Goal: Information Seeking & Learning: Learn about a topic

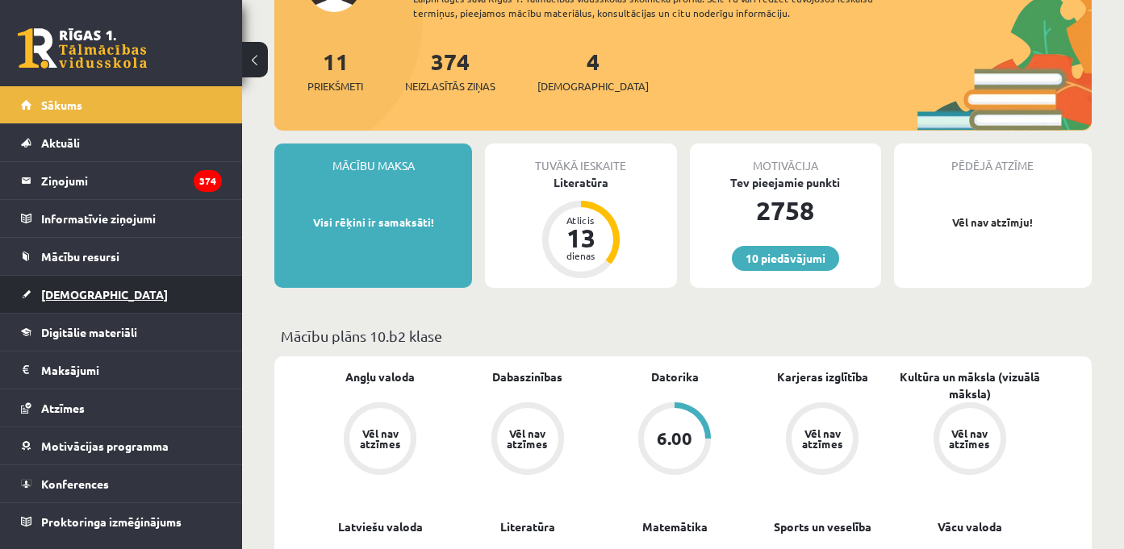
scroll to position [178, 0]
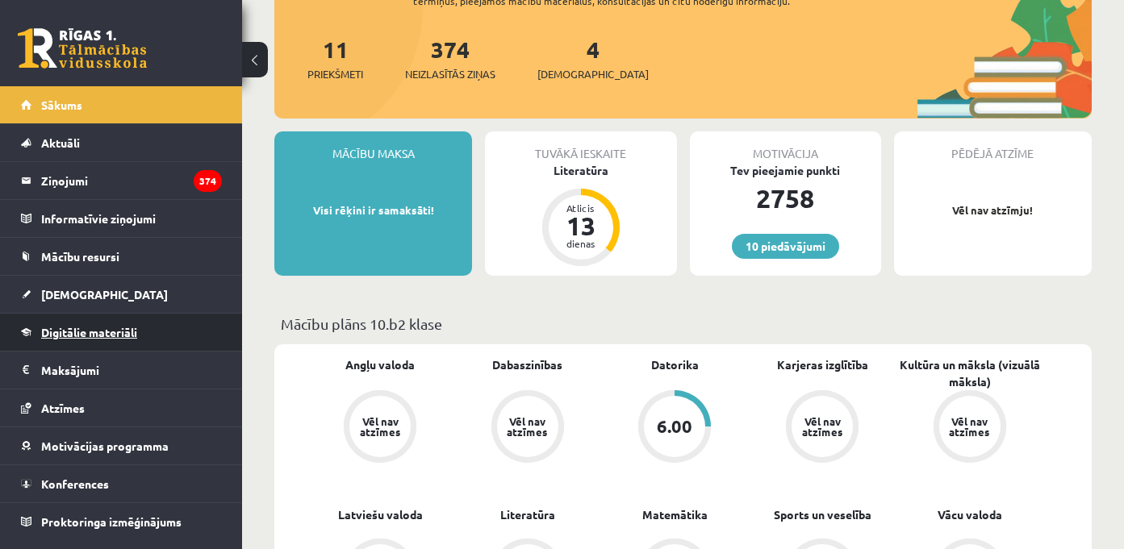
click at [121, 331] on span "Digitālie materiāli" at bounding box center [89, 332] width 96 height 15
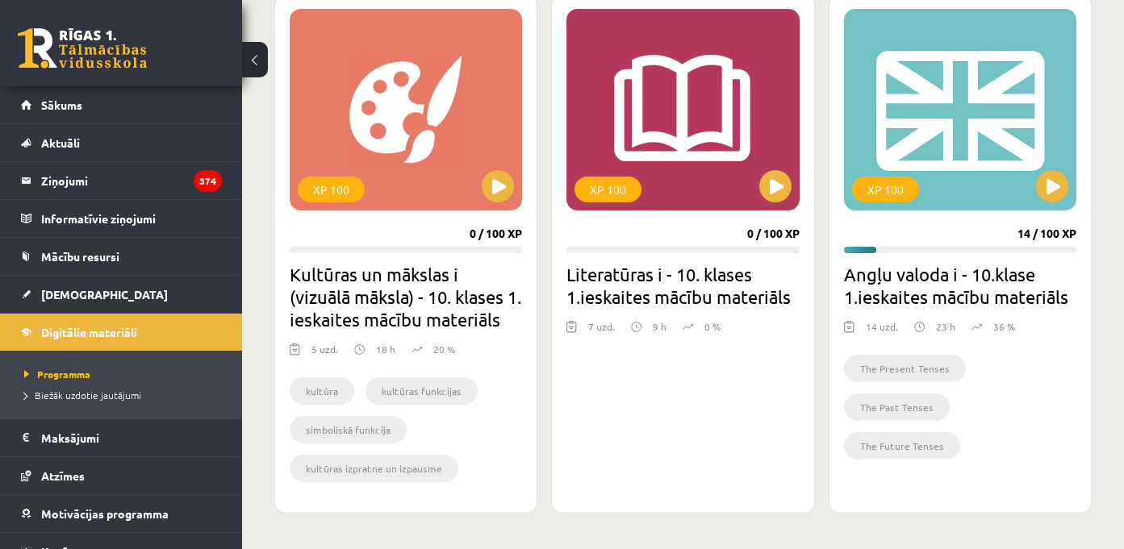
scroll to position [478, 0]
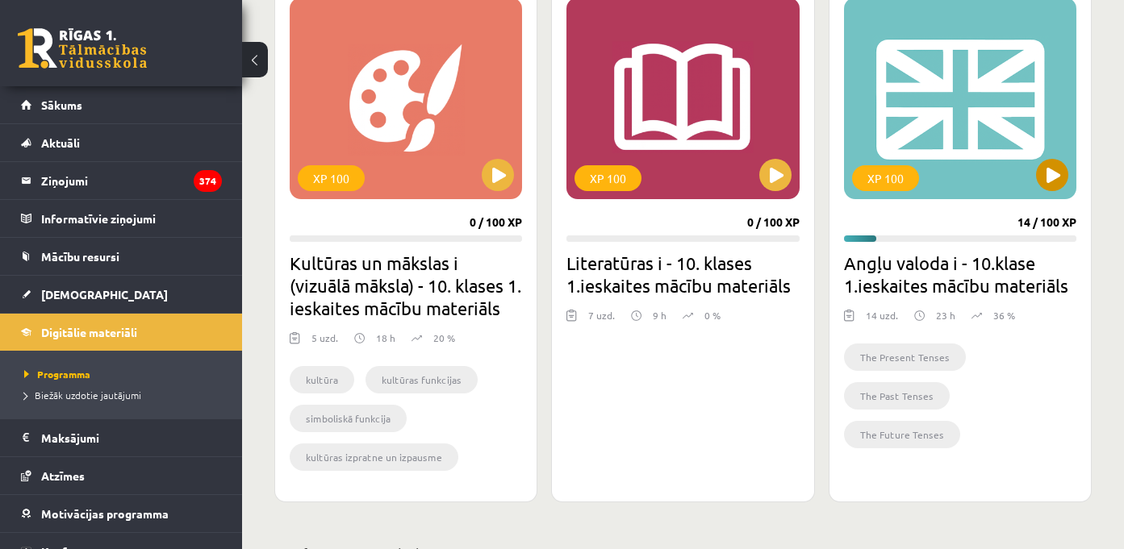
click at [908, 127] on div "XP 100" at bounding box center [960, 99] width 232 height 202
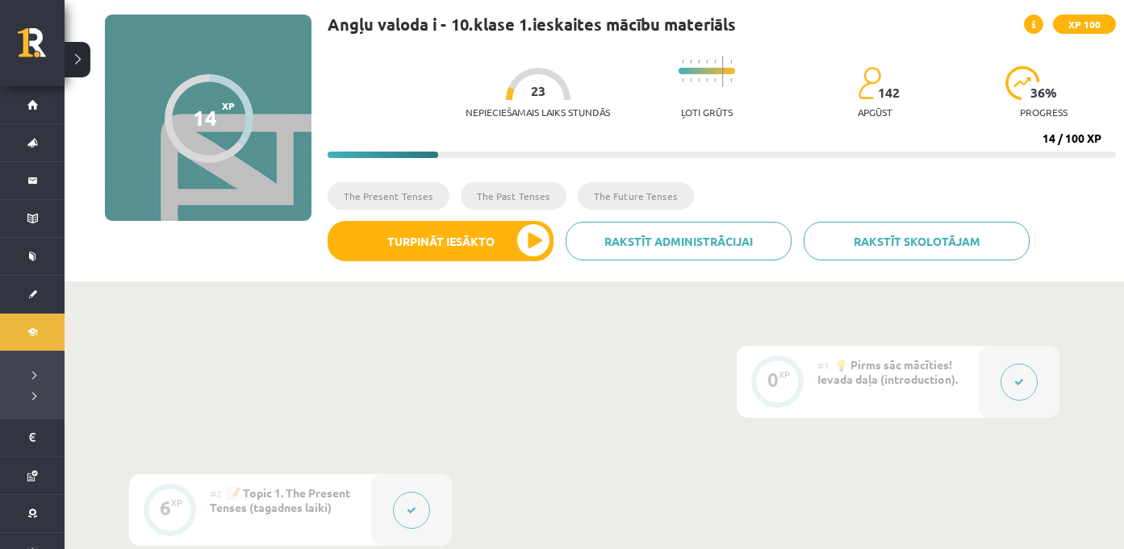
scroll to position [71, 0]
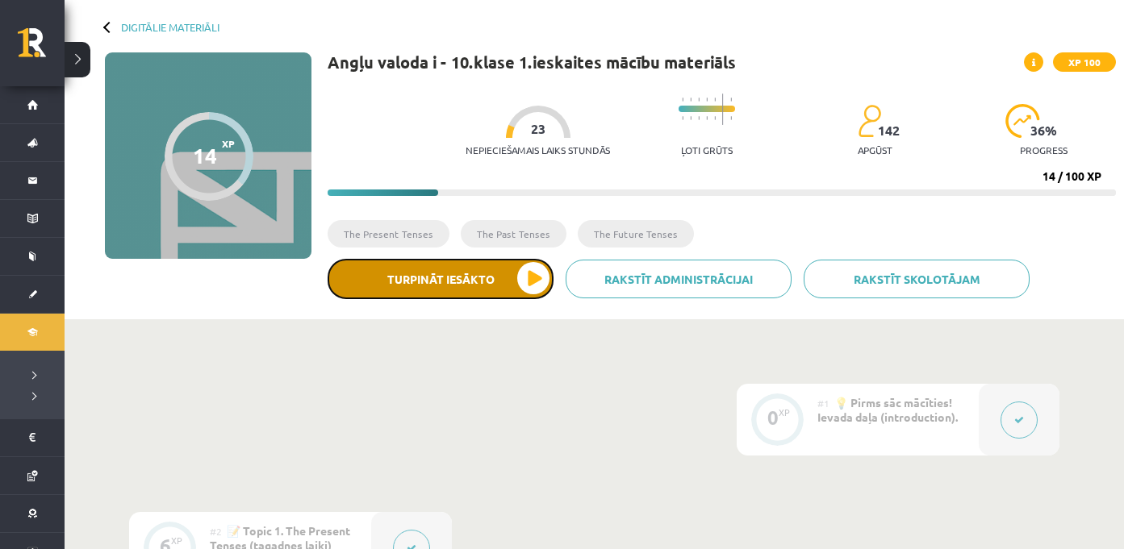
click at [457, 286] on button "Turpināt iesākto" at bounding box center [441, 279] width 226 height 40
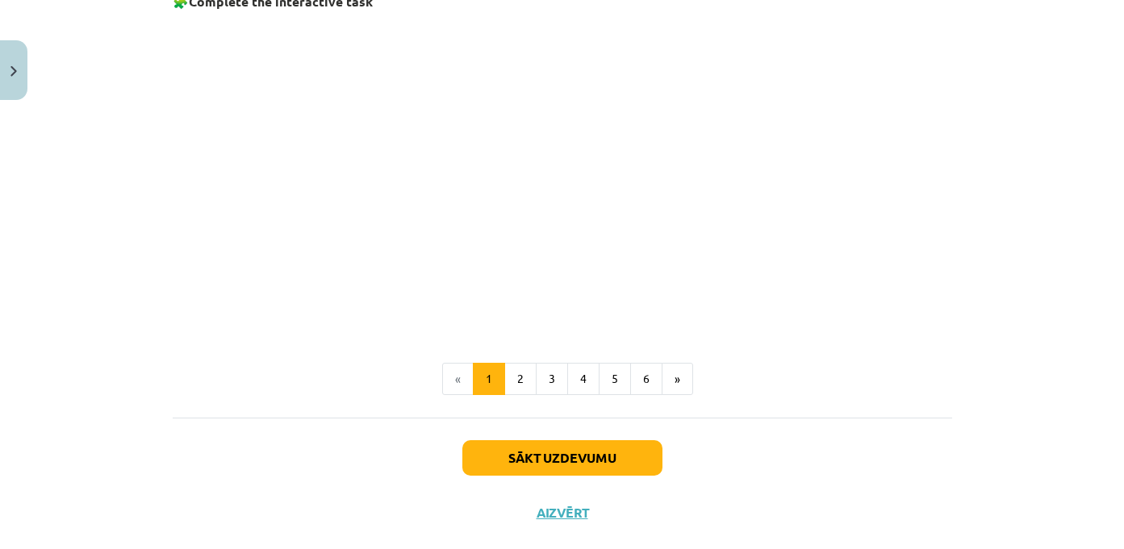
scroll to position [1114, 0]
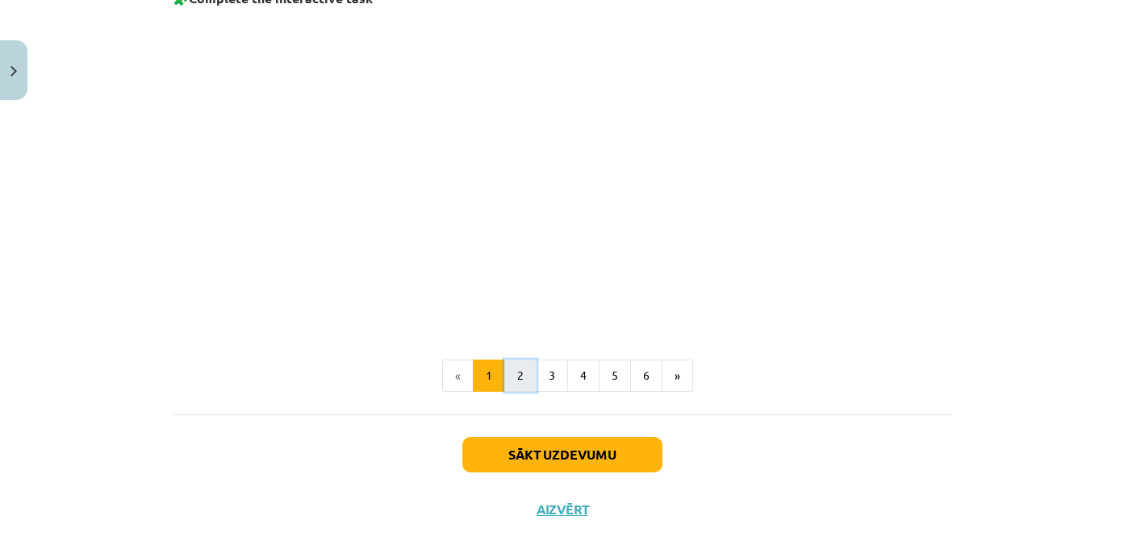
click at [514, 374] on button "2" at bounding box center [520, 376] width 32 height 32
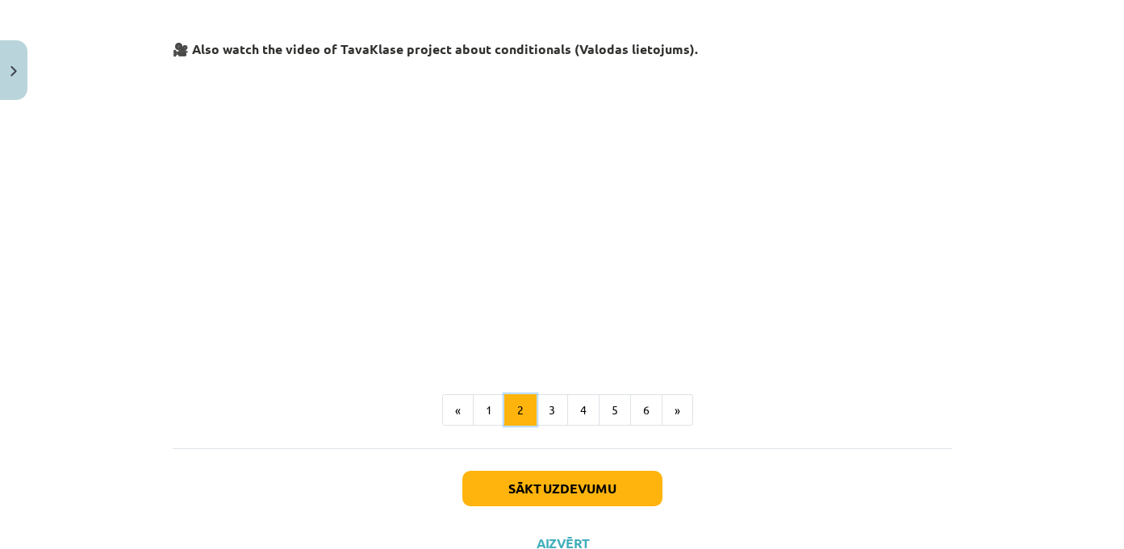
scroll to position [700, 0]
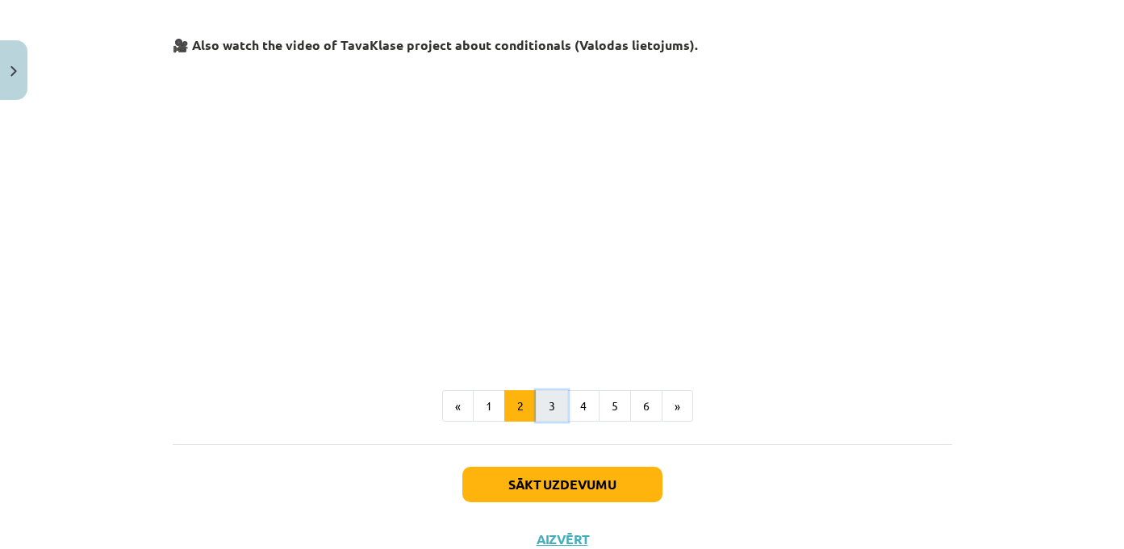
click at [554, 406] on button "3" at bounding box center [552, 407] width 32 height 32
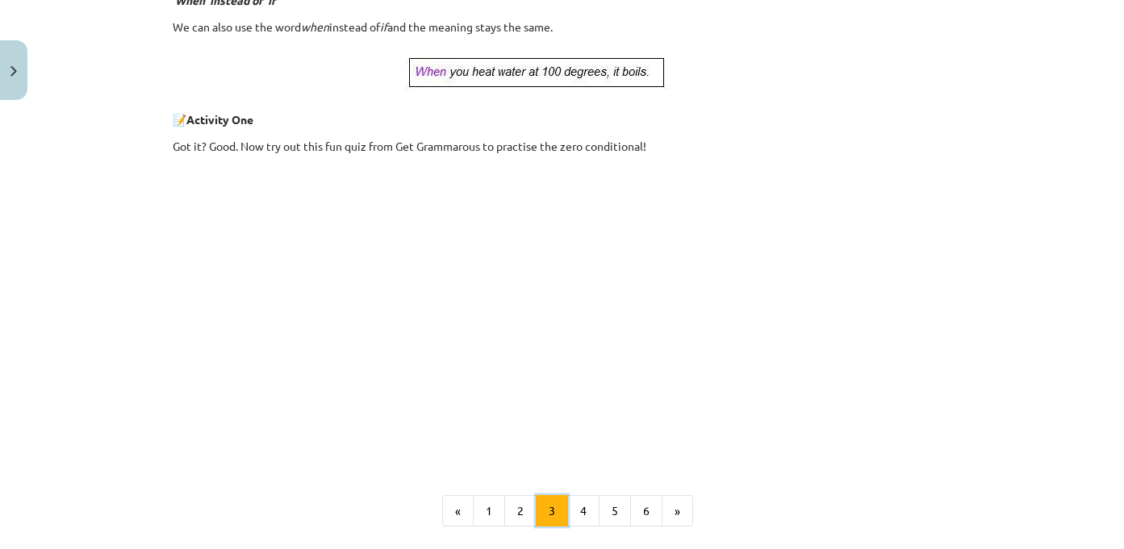
scroll to position [767, 0]
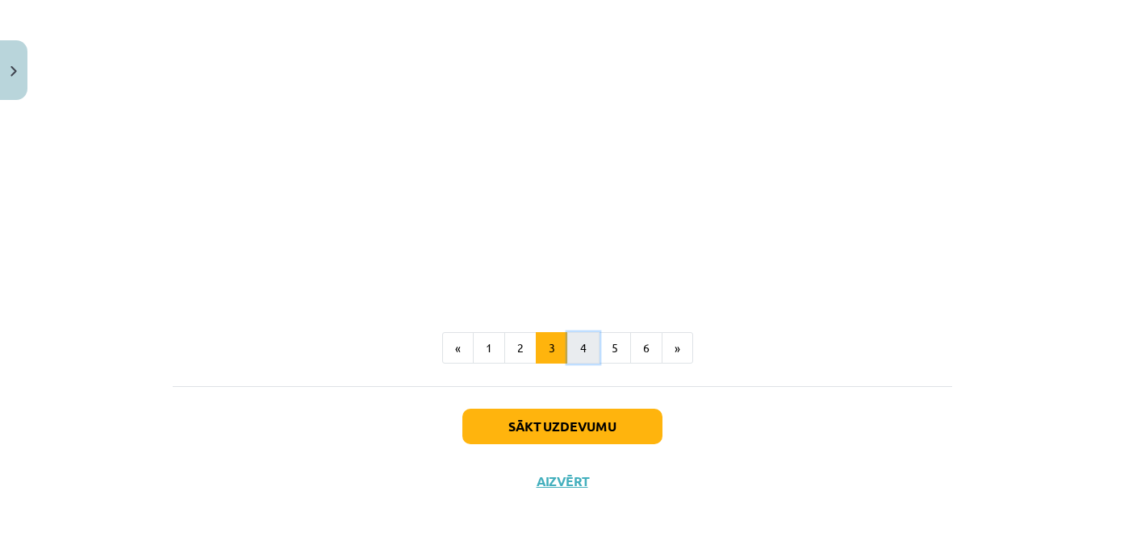
click at [579, 349] on button "4" at bounding box center [583, 348] width 32 height 32
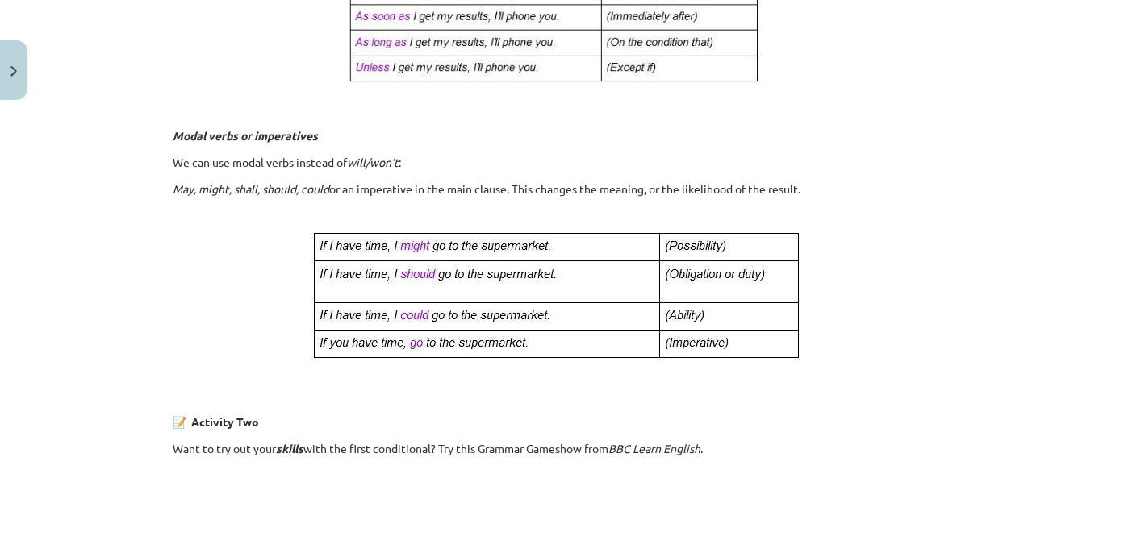
scroll to position [663, 0]
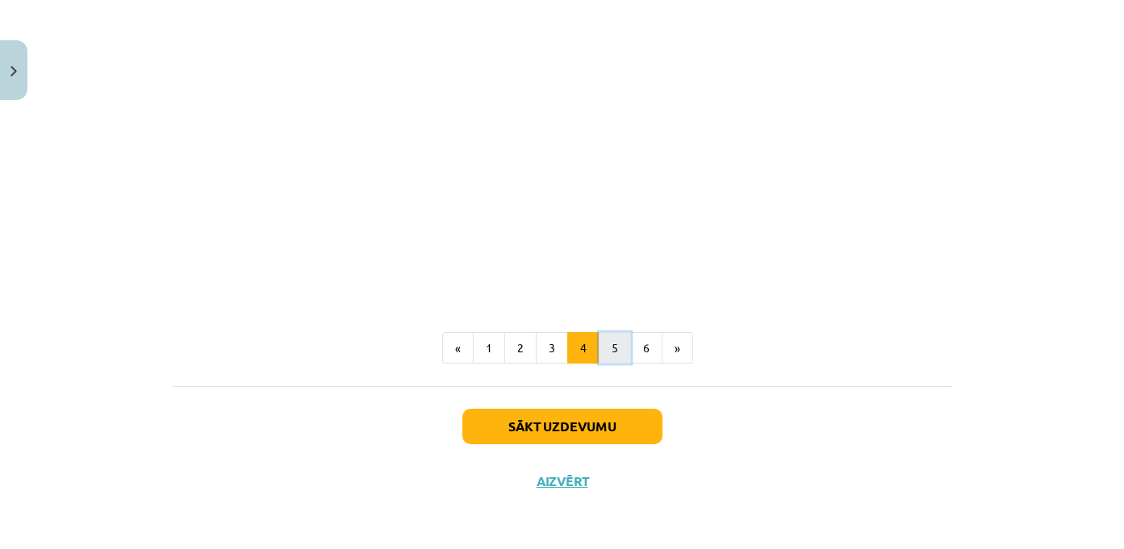
click at [622, 344] on button "5" at bounding box center [615, 348] width 32 height 32
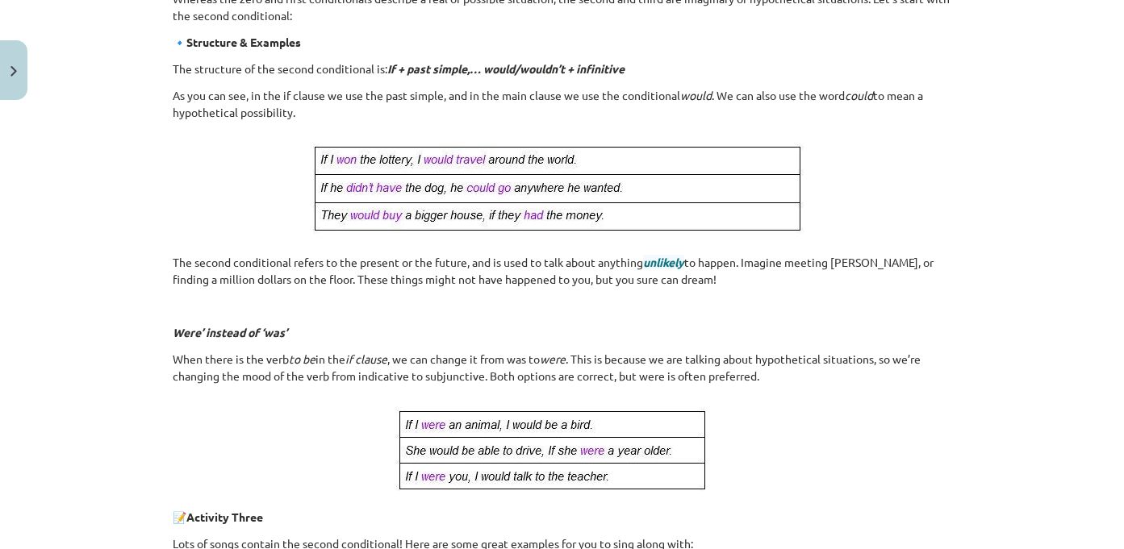
scroll to position [856, 0]
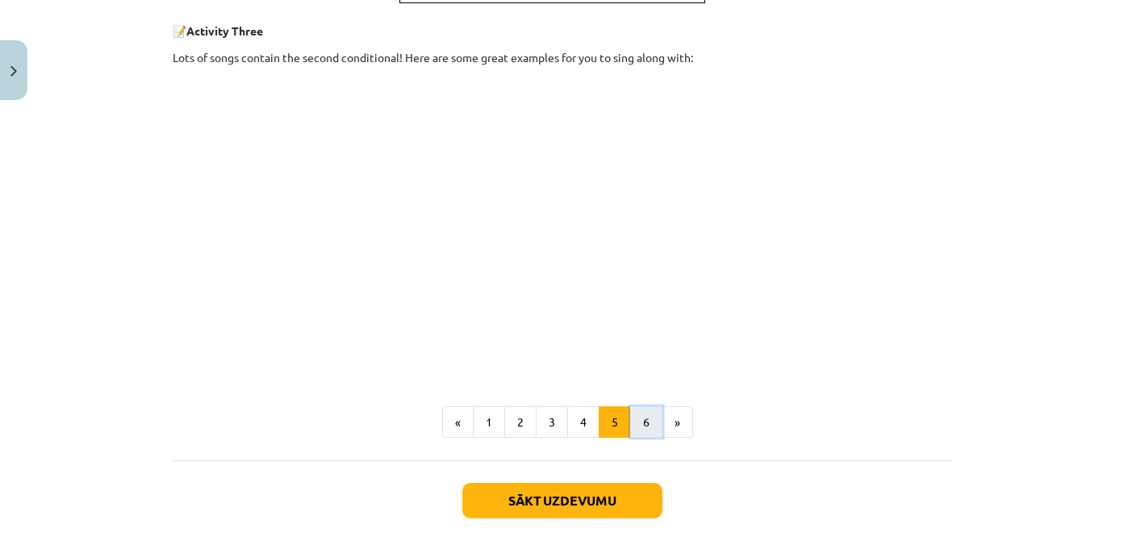
click at [649, 422] on button "6" at bounding box center [646, 423] width 32 height 32
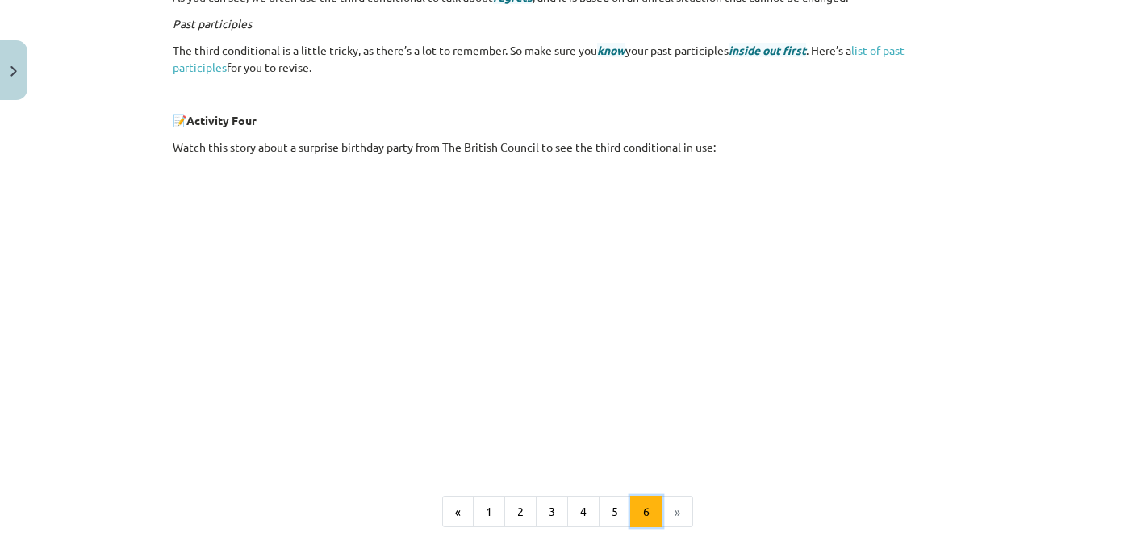
scroll to position [713, 0]
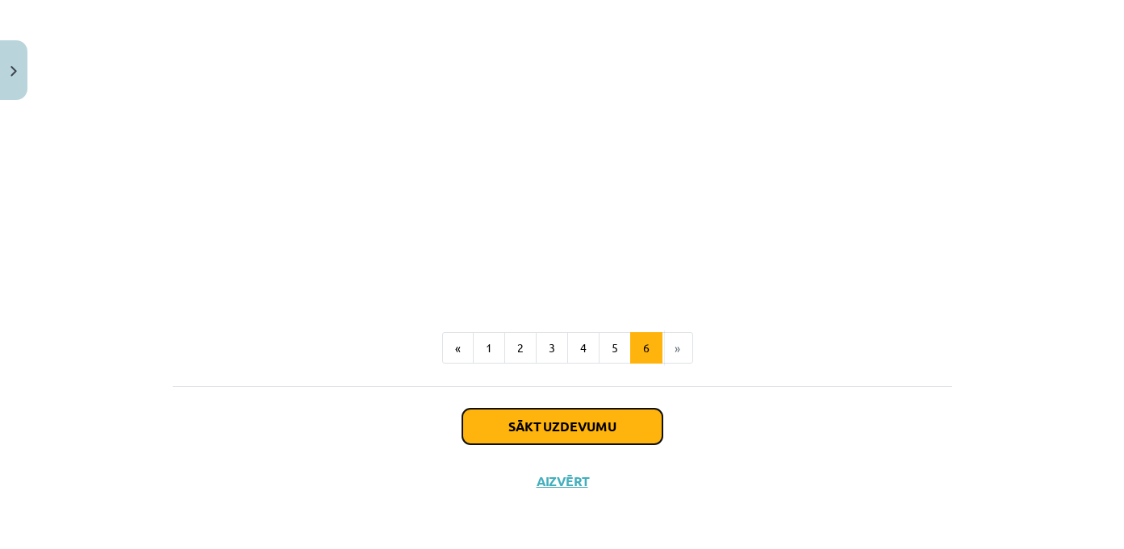
click at [609, 426] on button "Sākt uzdevumu" at bounding box center [562, 427] width 200 height 36
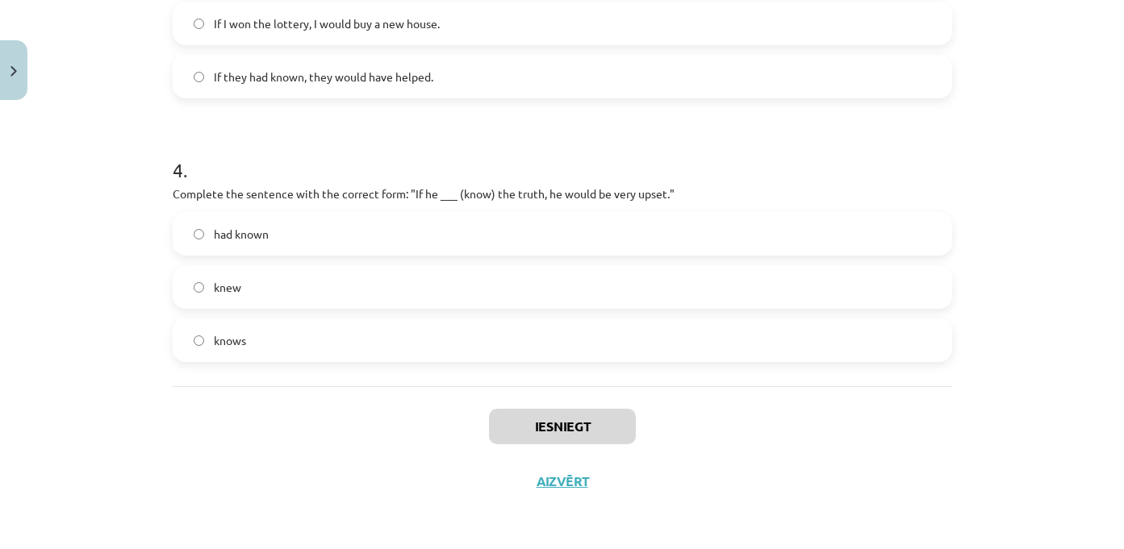
scroll to position [0, 0]
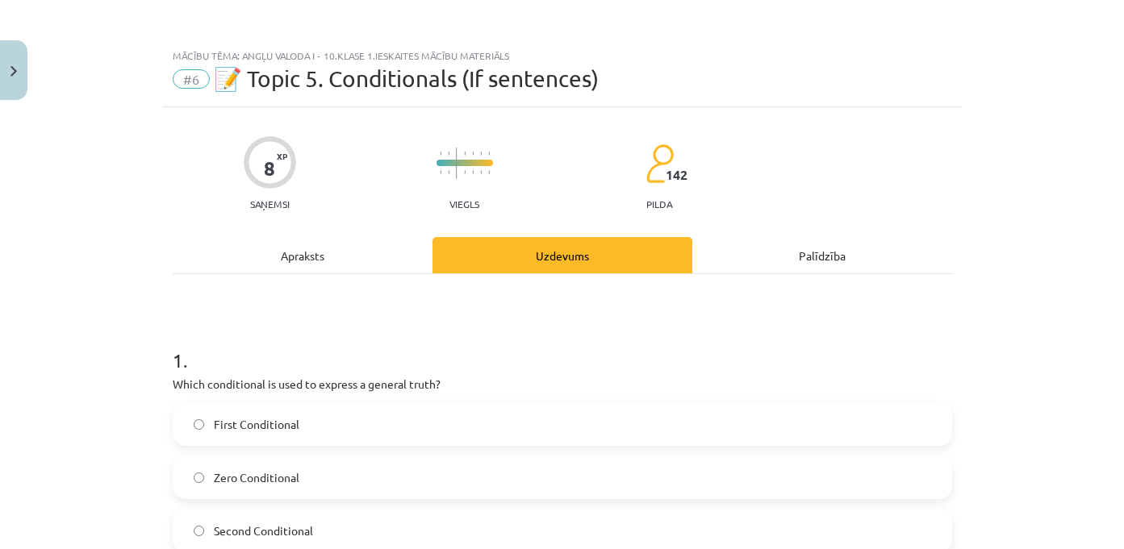
click at [361, 253] on div "Apraksts" at bounding box center [303, 255] width 260 height 36
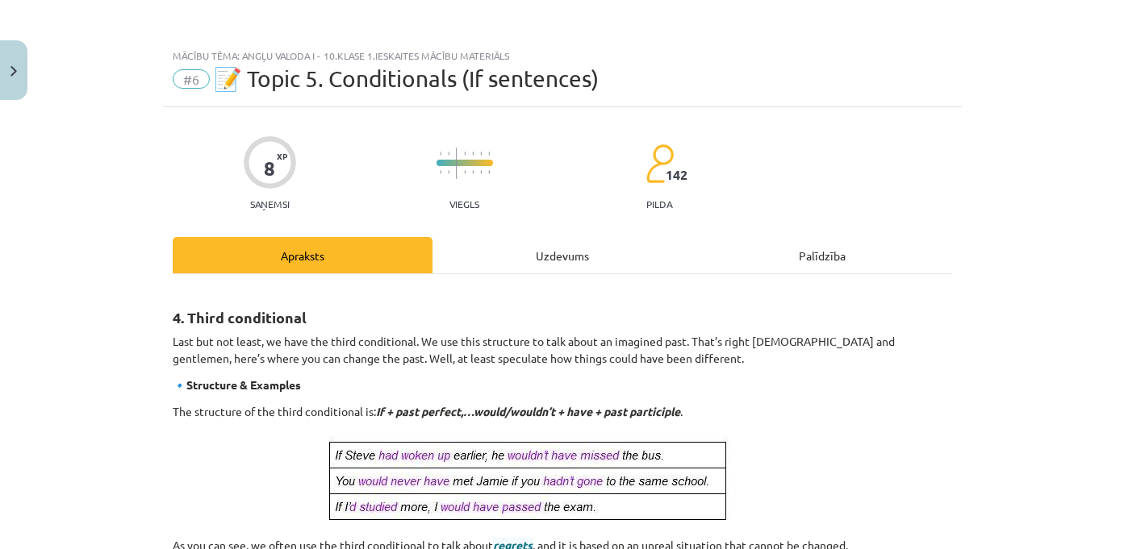
click at [265, 157] on div "8" at bounding box center [269, 168] width 11 height 23
click at [198, 81] on span "#6" at bounding box center [191, 78] width 37 height 19
